Goal: Task Accomplishment & Management: Complete application form

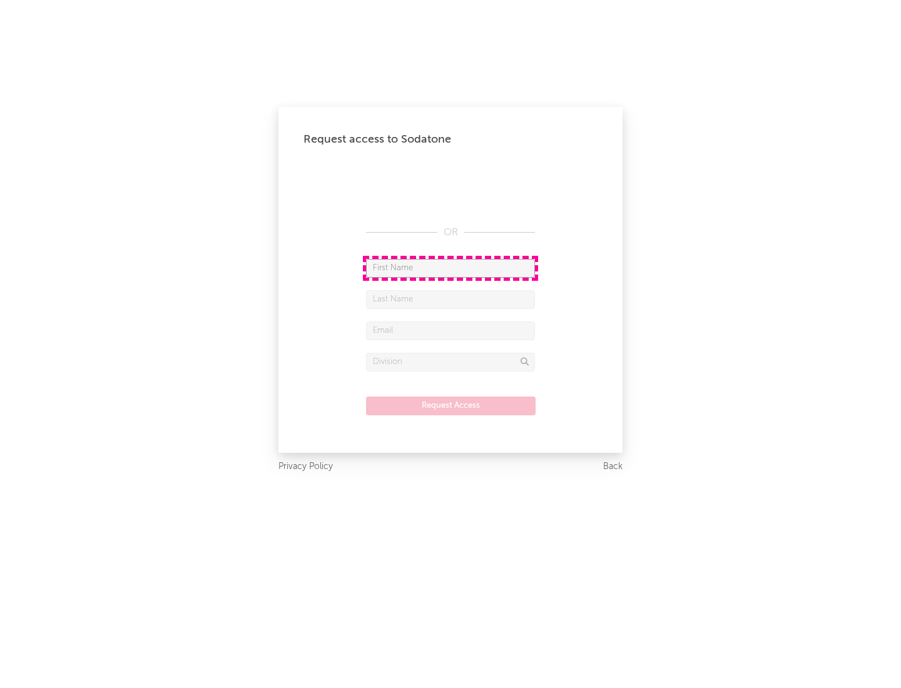
click at [451, 268] on input "text" at bounding box center [450, 268] width 169 height 19
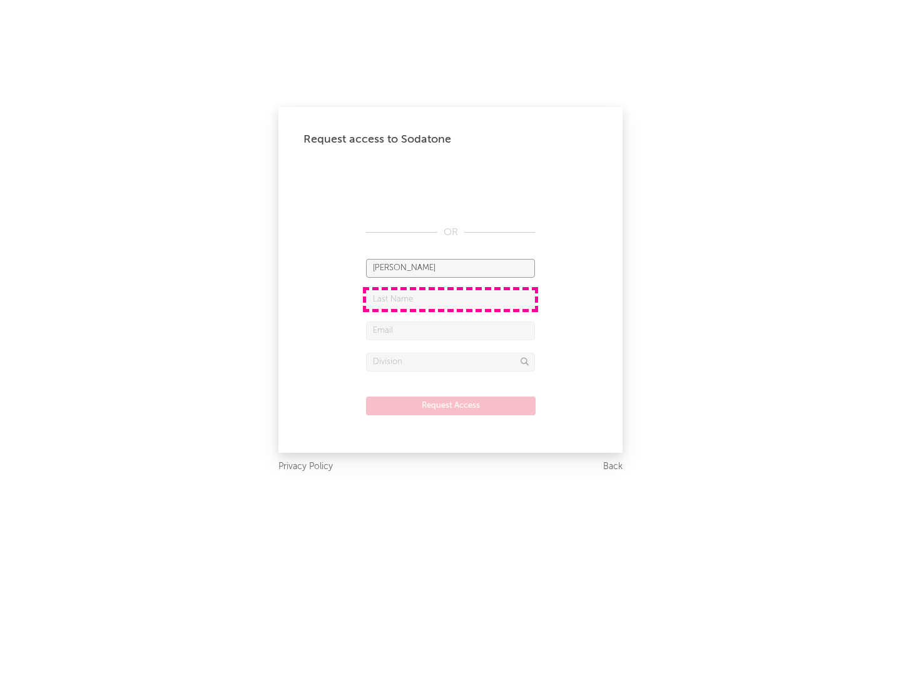
type input "[PERSON_NAME]"
click at [451, 299] on input "text" at bounding box center [450, 299] width 169 height 19
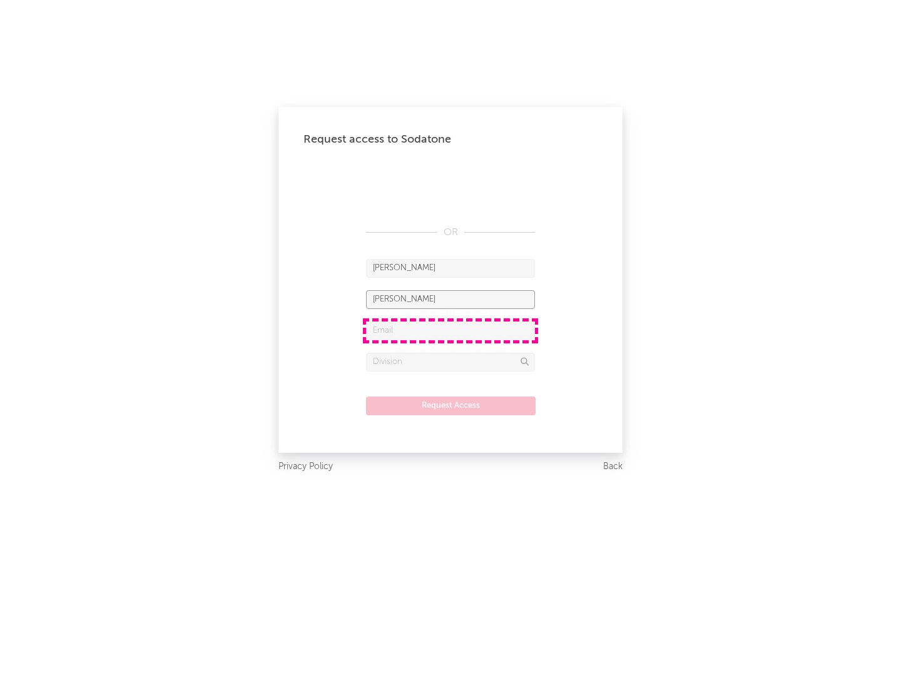
type input "[PERSON_NAME]"
click at [451, 330] on input "text" at bounding box center [450, 331] width 169 height 19
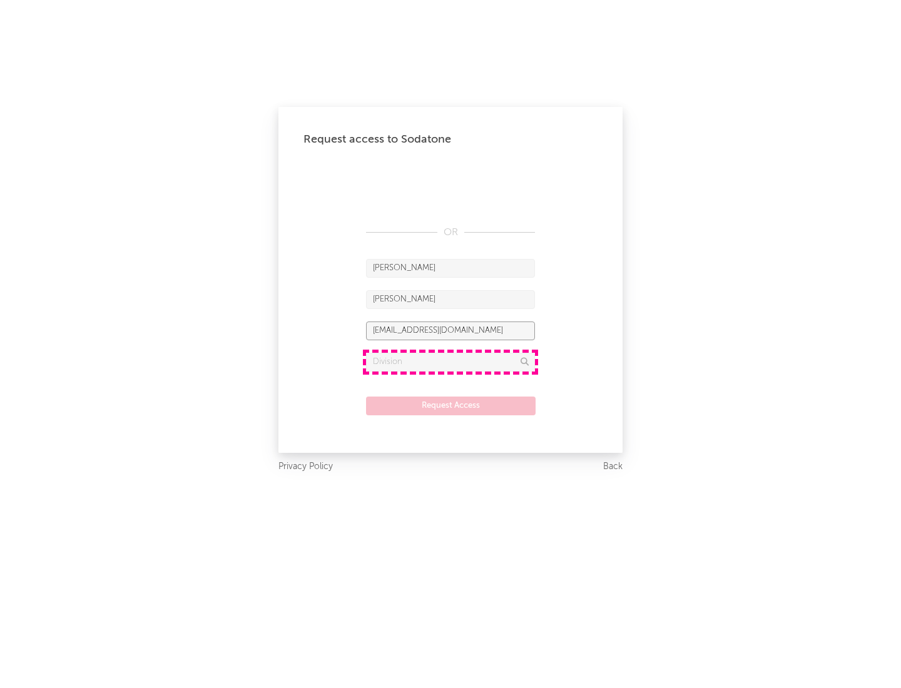
type input "[EMAIL_ADDRESS][DOMAIN_NAME]"
click at [451, 362] on input "text" at bounding box center [450, 362] width 169 height 19
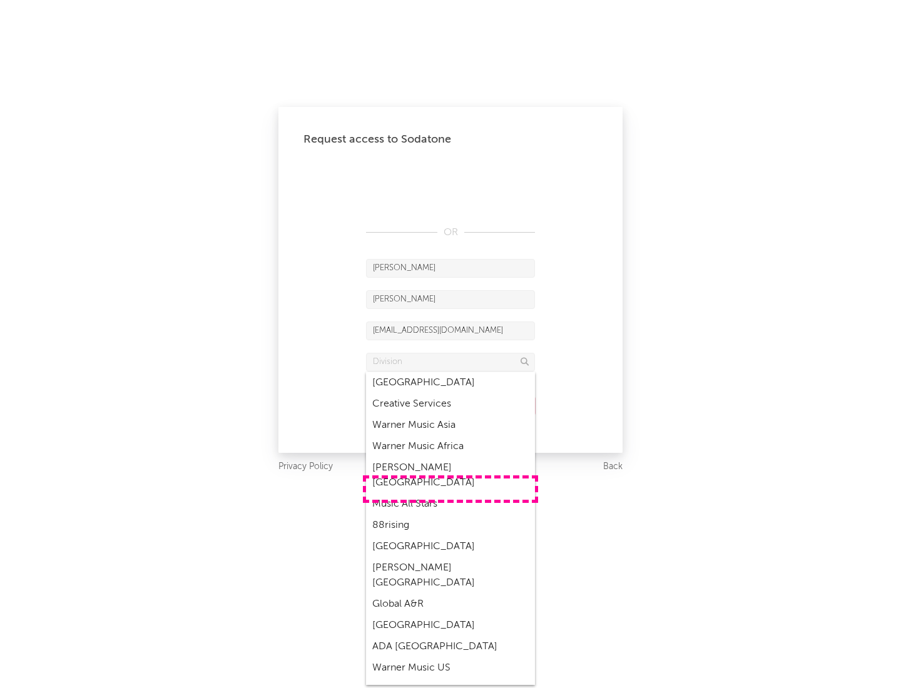
click at [451, 494] on div "Music All Stars" at bounding box center [450, 504] width 169 height 21
type input "Music All Stars"
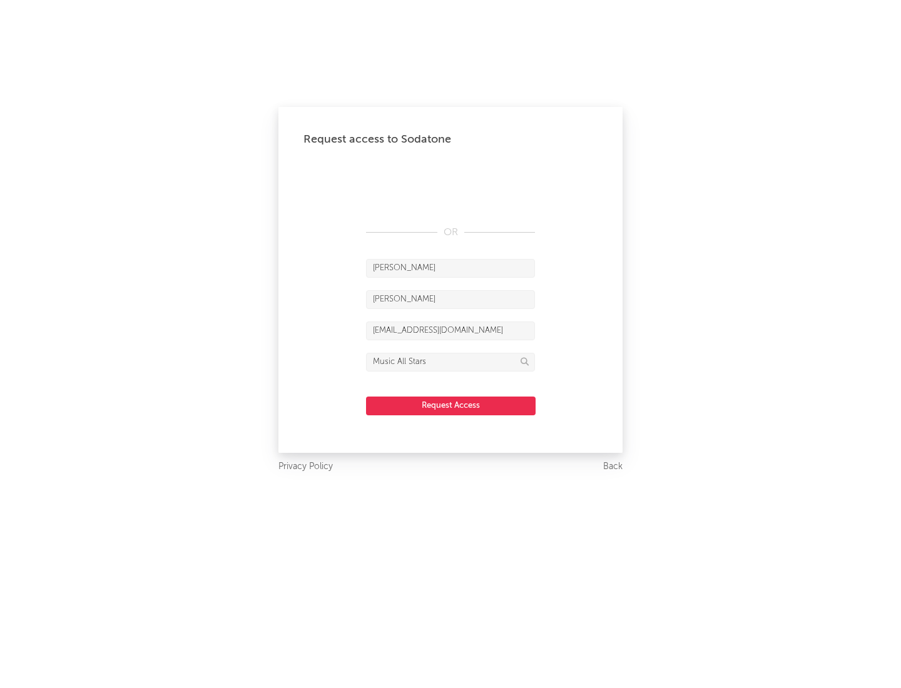
click at [451, 405] on button "Request Access" at bounding box center [451, 406] width 170 height 19
